Goal: Information Seeking & Learning: Learn about a topic

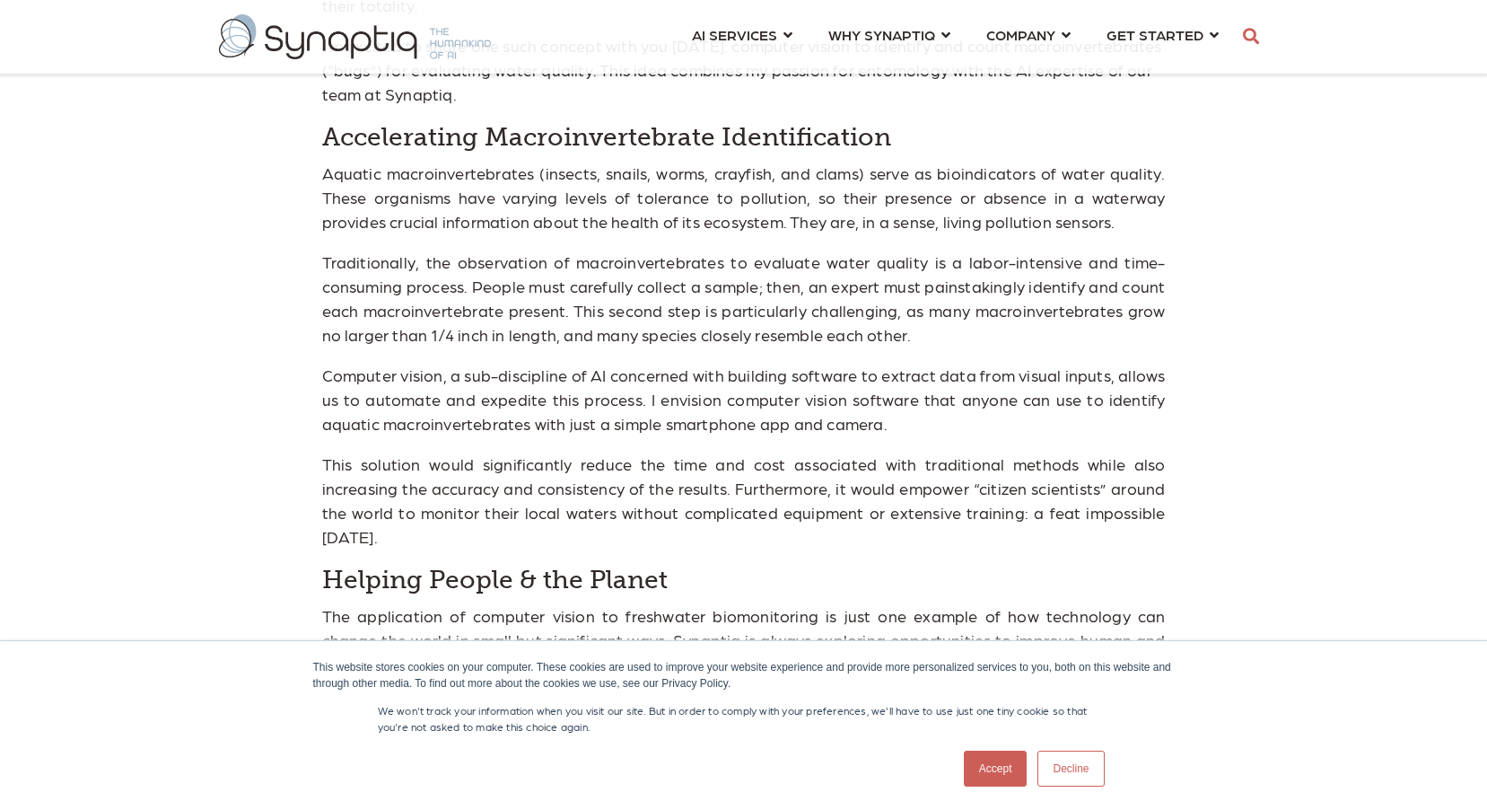
scroll to position [1257, 0]
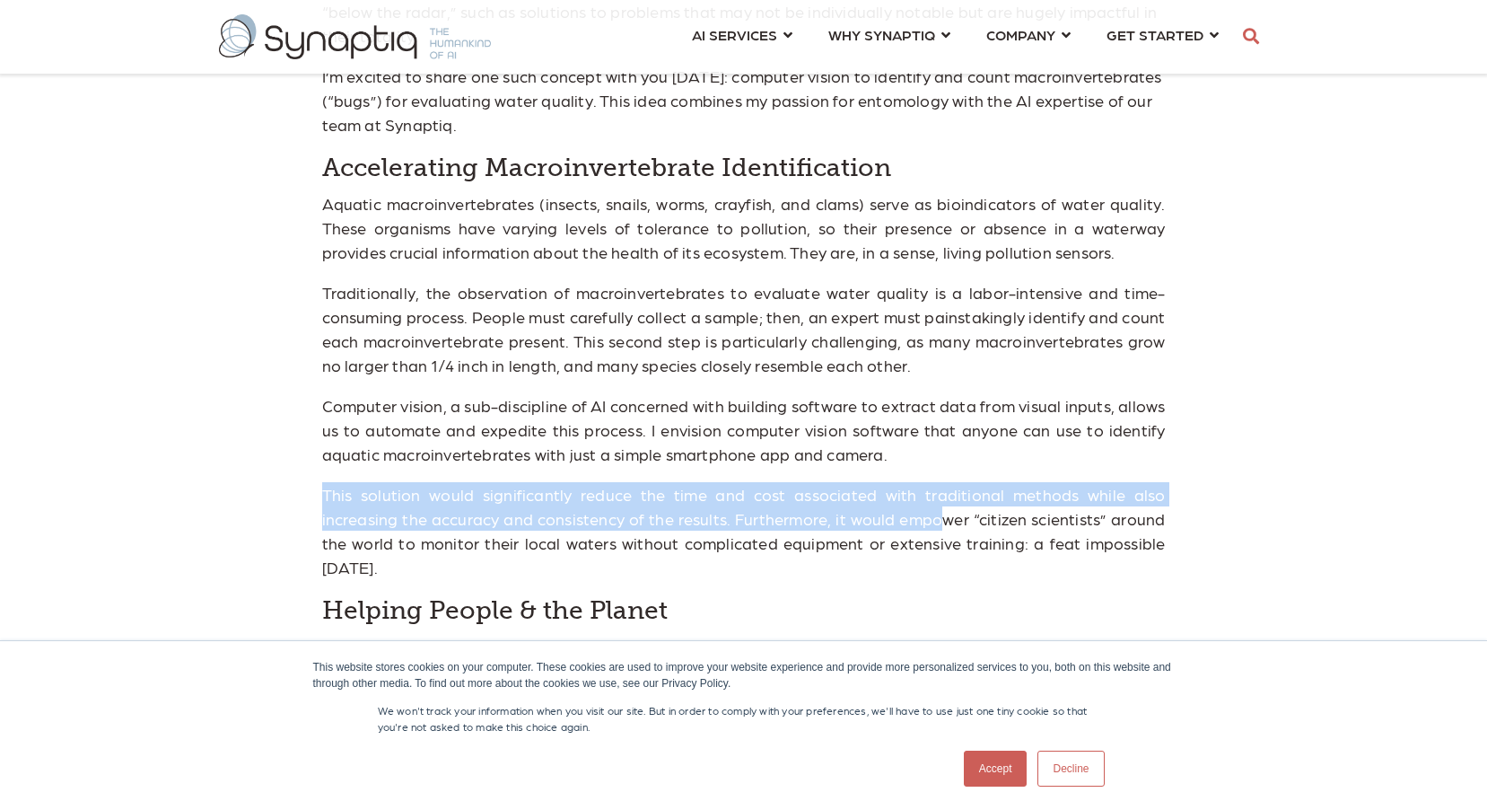
drag, startPoint x: 897, startPoint y: 425, endPoint x: 851, endPoint y: 500, distance: 87.4
click at [851, 500] on span "If you know me as the CEO & Co-Founder of Synaptiq, you may be surprised to lea…" at bounding box center [744, 439] width 844 height 1252
click at [851, 500] on p "This solution would significantly reduce the time and cost associated with trad…" at bounding box center [744, 530] width 844 height 97
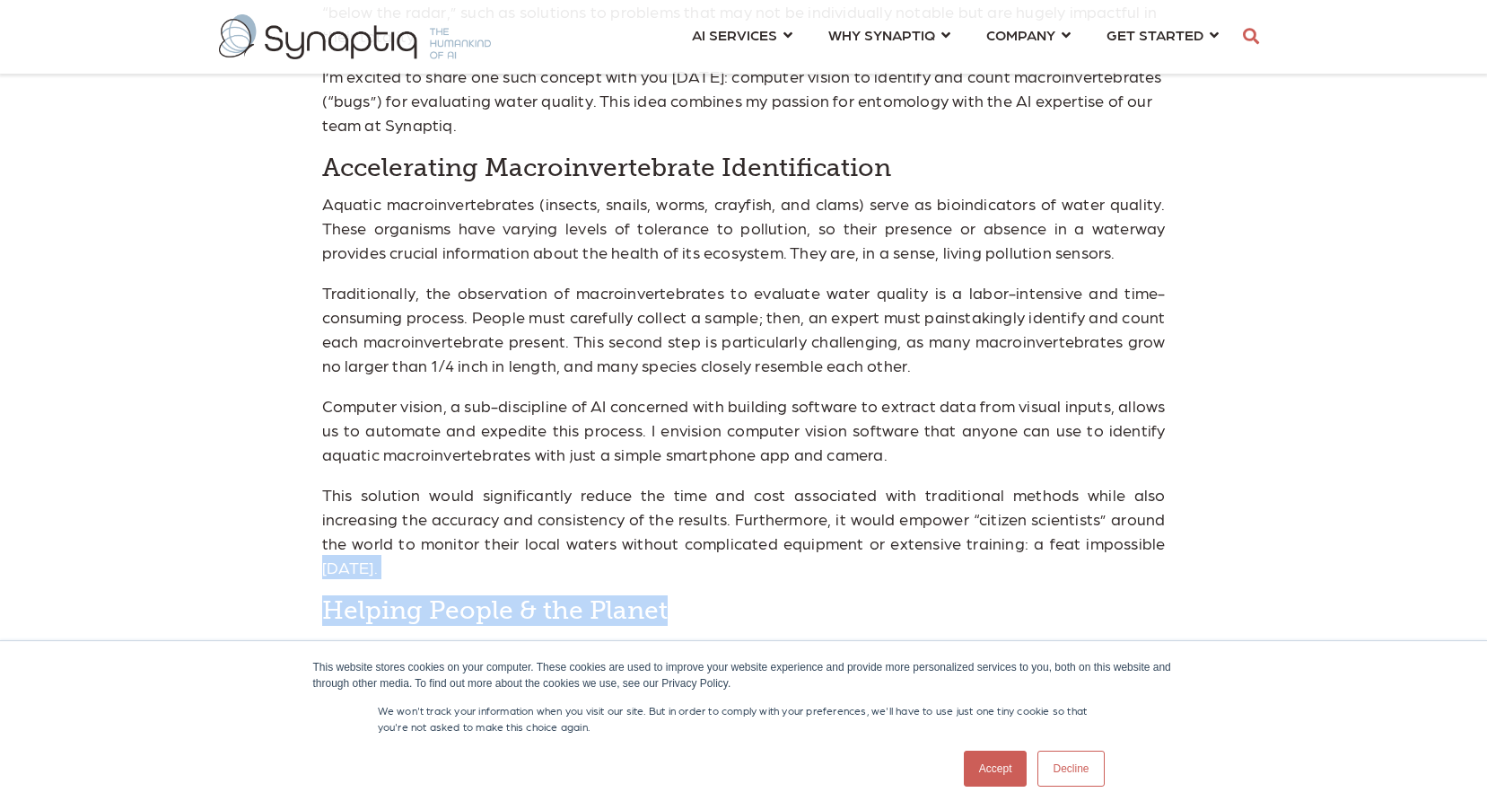
drag, startPoint x: 1093, startPoint y: 534, endPoint x: 1040, endPoint y: 508, distance: 59.0
click at [1040, 508] on span "If you know me as the CEO & Co-Founder of Synaptiq, you may be surprised to lea…" at bounding box center [744, 439] width 844 height 1252
click at [1039, 515] on p "This solution would significantly reduce the time and cost associated with trad…" at bounding box center [744, 530] width 844 height 97
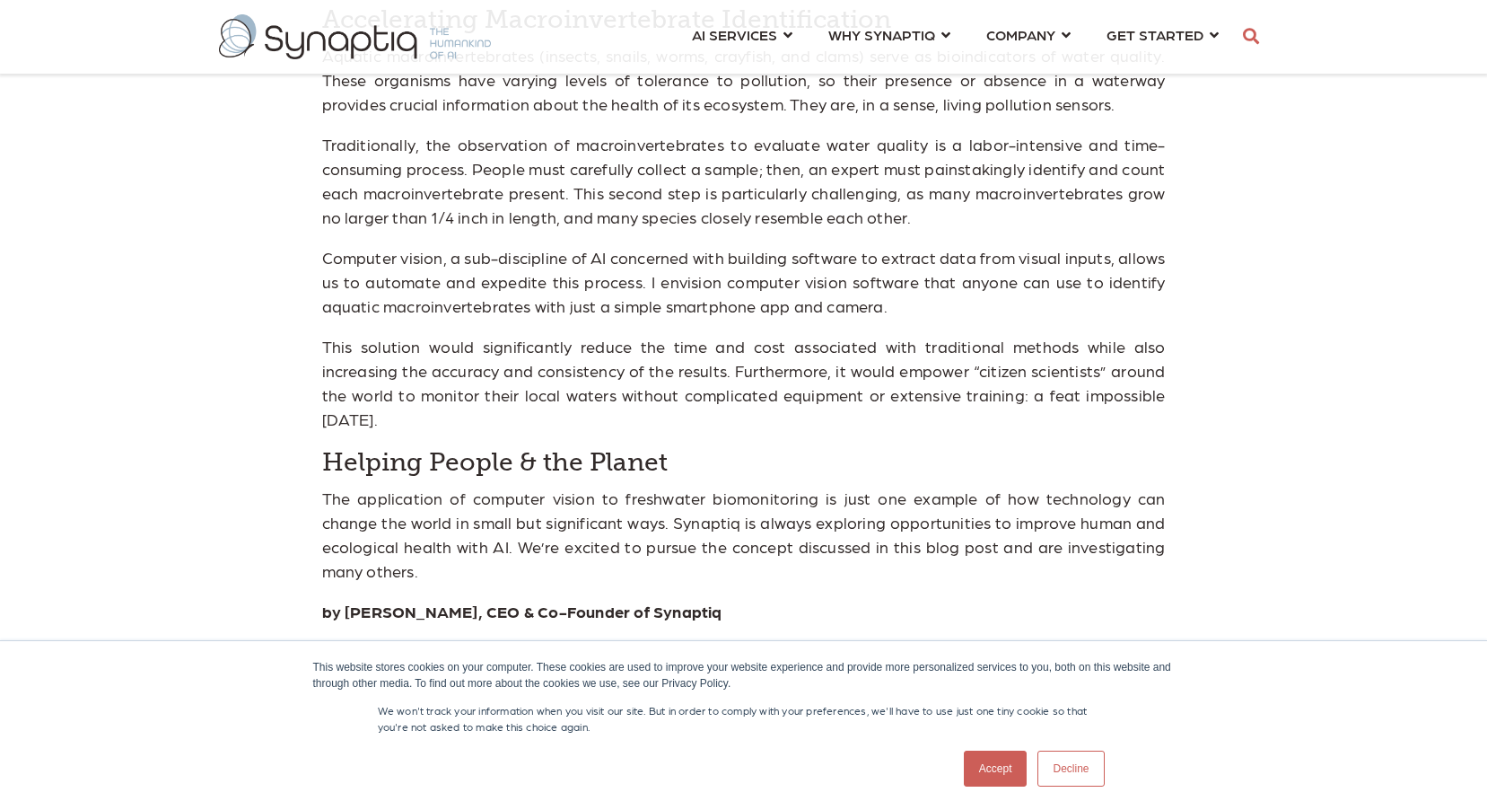
scroll to position [1436, 0]
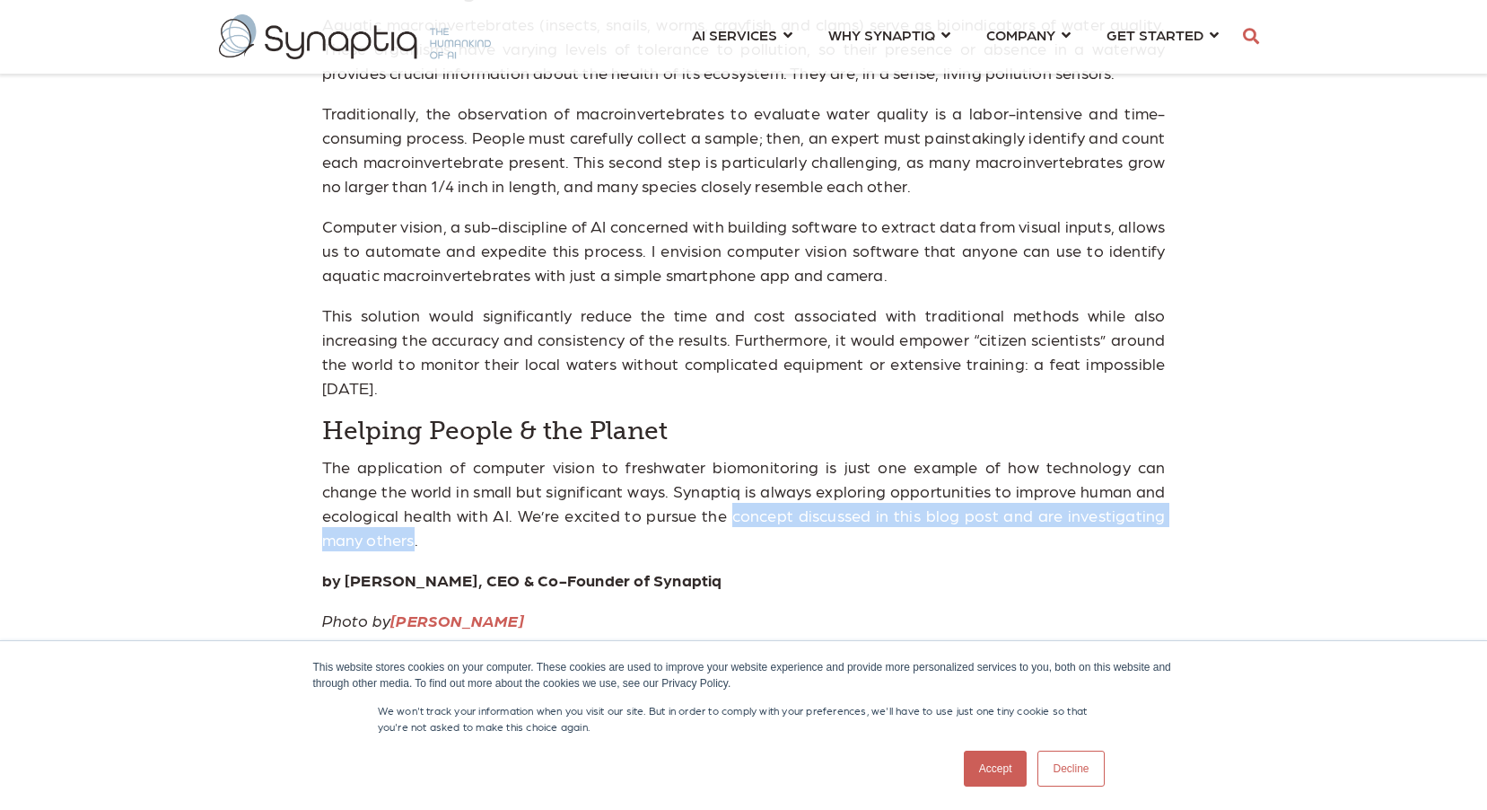
drag, startPoint x: 1147, startPoint y: 468, endPoint x: 635, endPoint y: 473, distance: 511.6
click at [635, 473] on p "The application of computer vision to freshwater biomonitoring is just one exam…" at bounding box center [744, 502] width 844 height 97
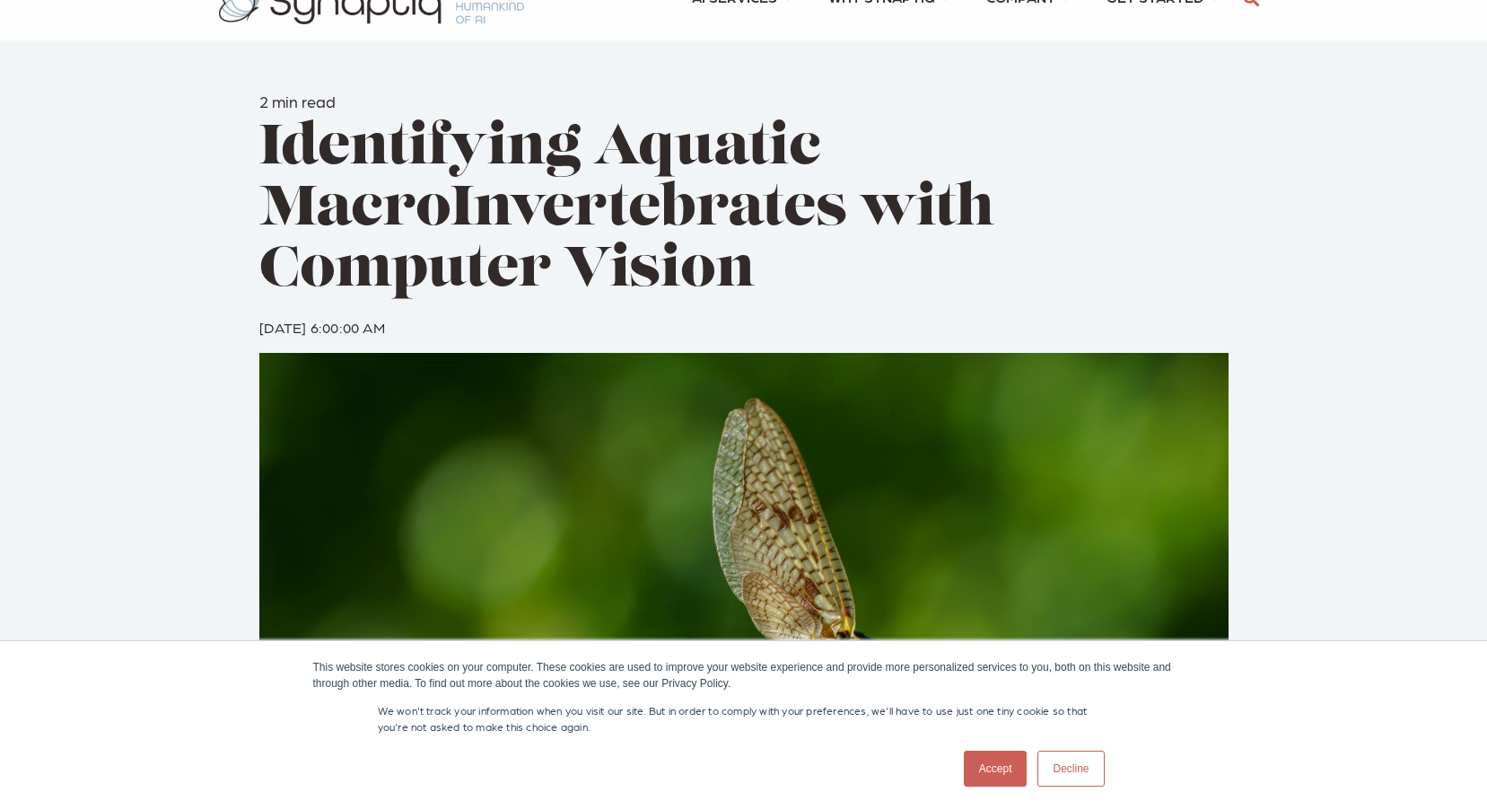
scroll to position [0, 0]
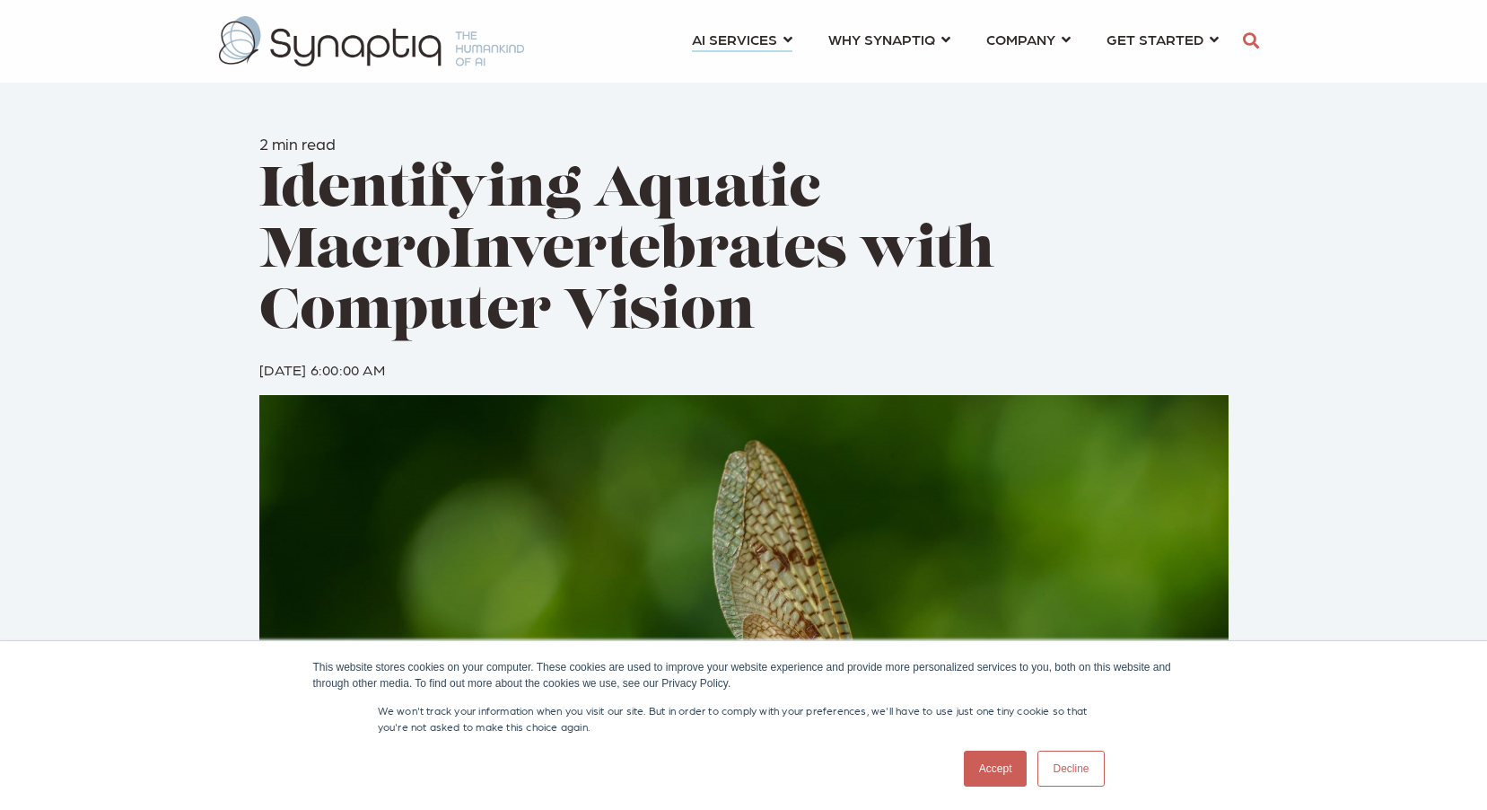
click at [787, 40] on link "AI SERVICES ⇲ By Industry Construction & Real Estate Healthcare Legal Governmen…" at bounding box center [742, 38] width 101 height 33
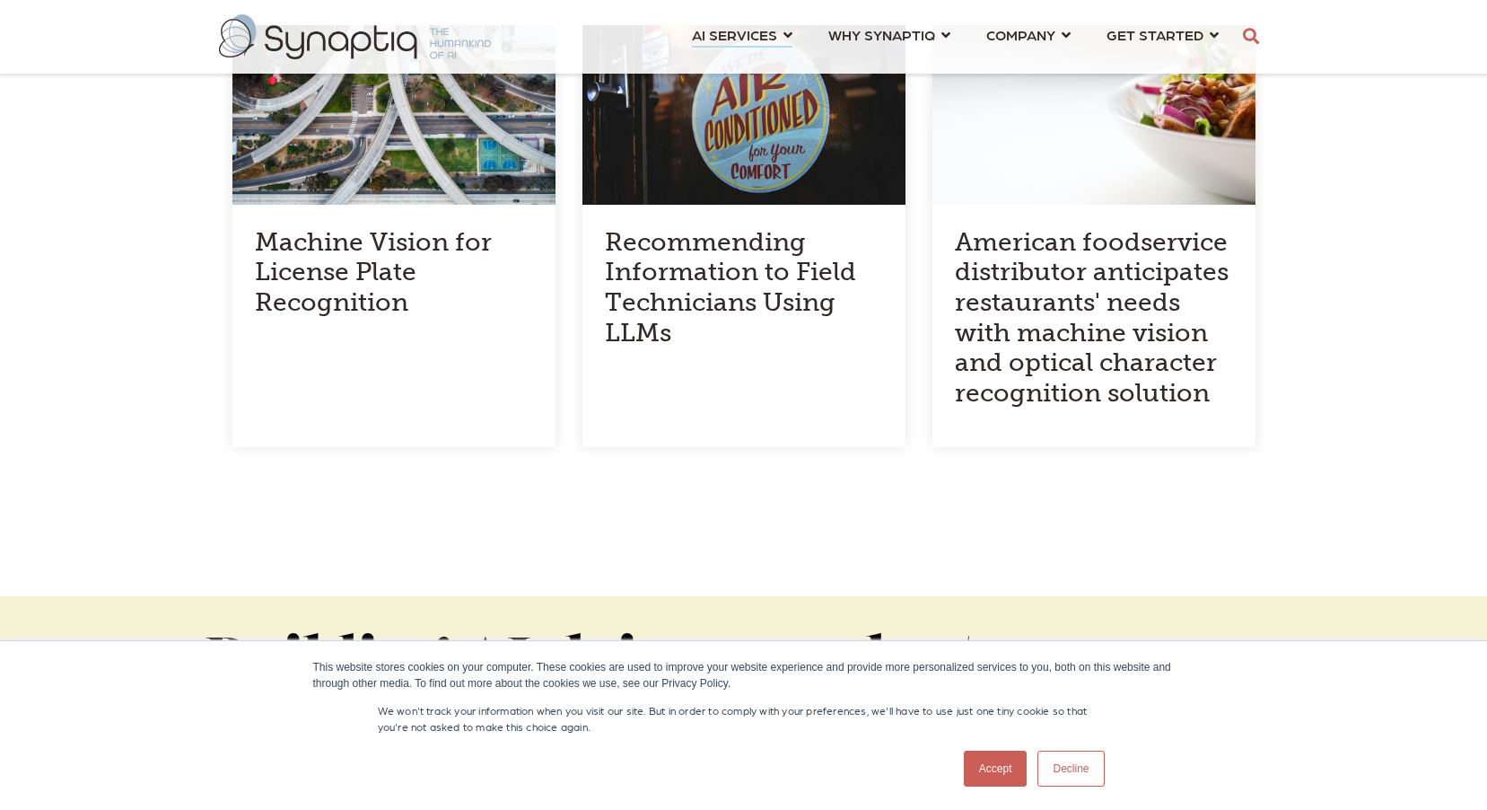
scroll to position [1975, 0]
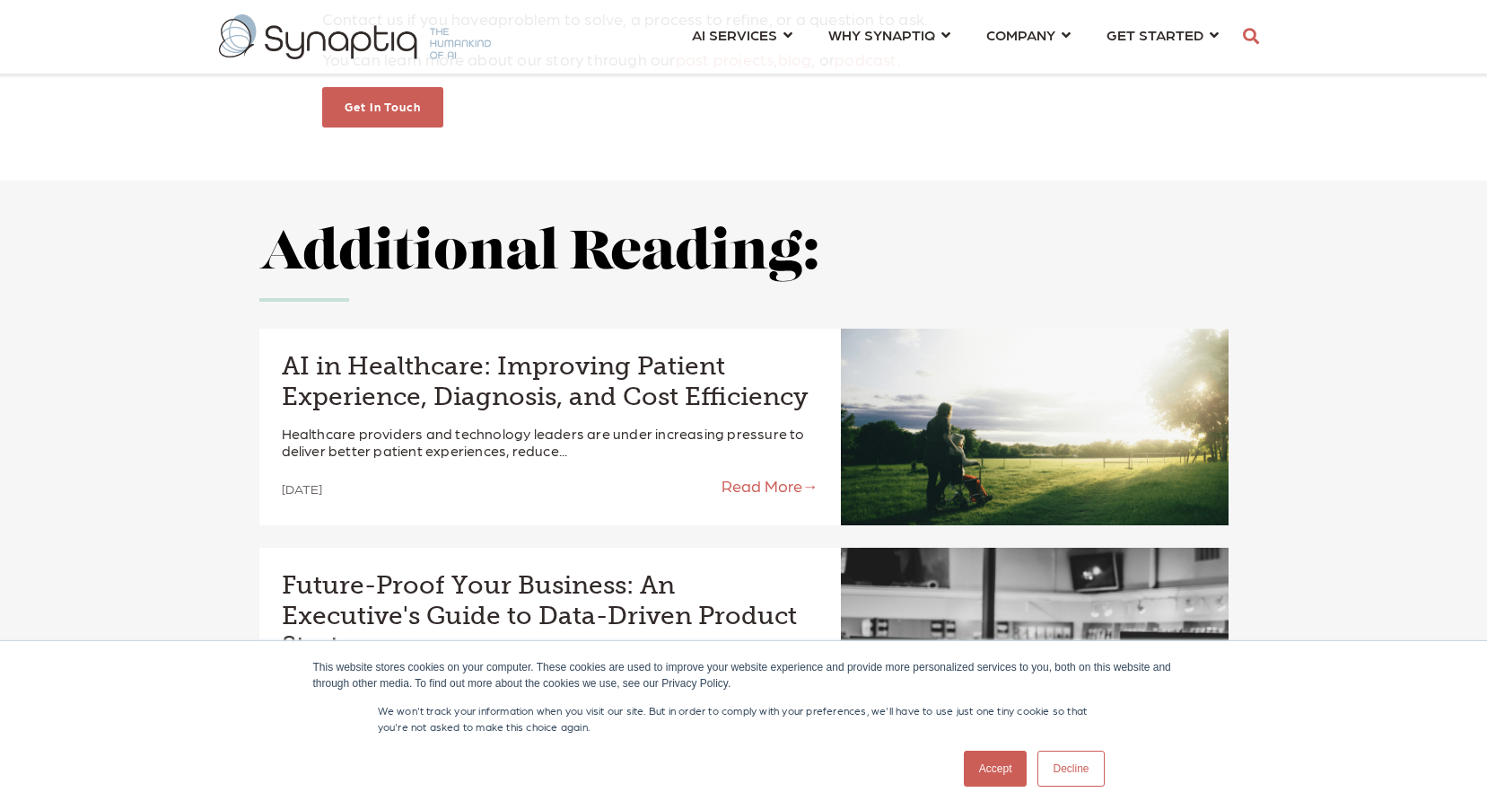
scroll to position [1975, 0]
